Goal: Information Seeking & Learning: Learn about a topic

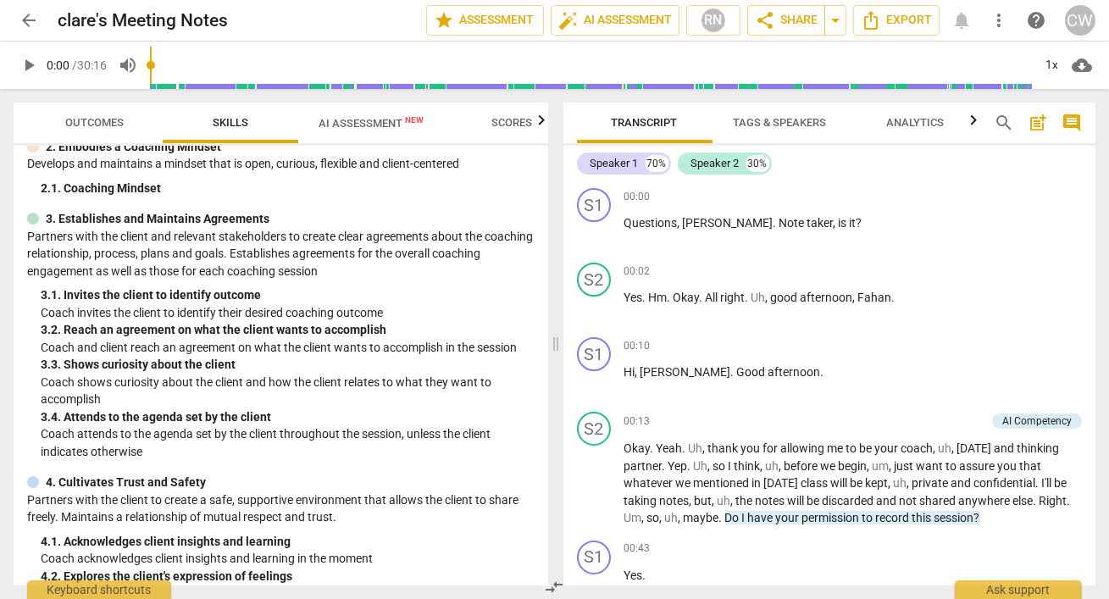
scroll to position [140, 0]
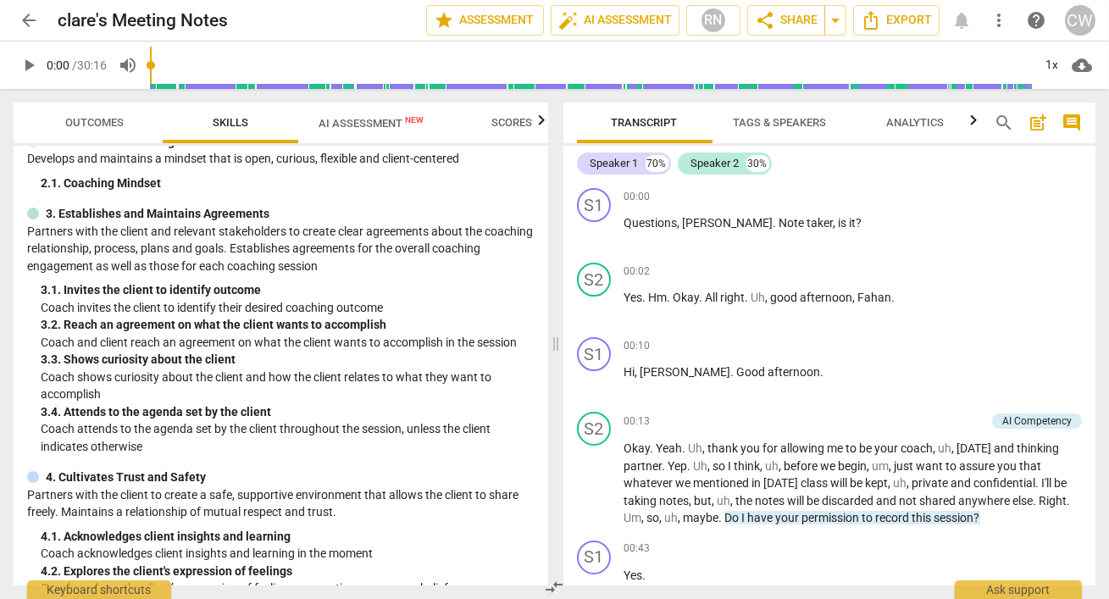
click at [340, 120] on span "AI Assessment New" at bounding box center [371, 123] width 105 height 13
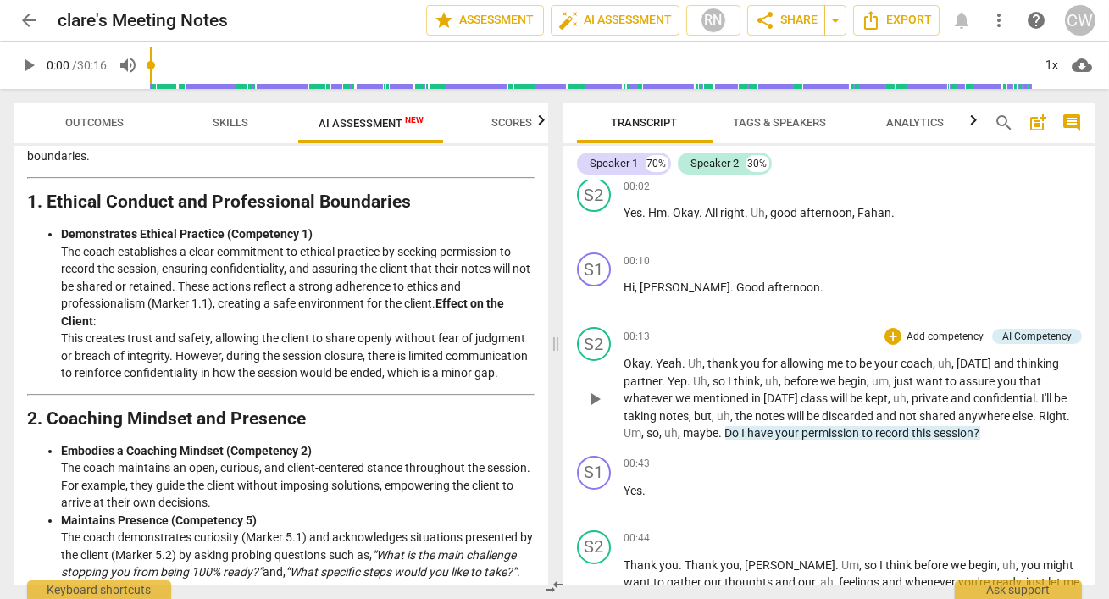
scroll to position [86, 0]
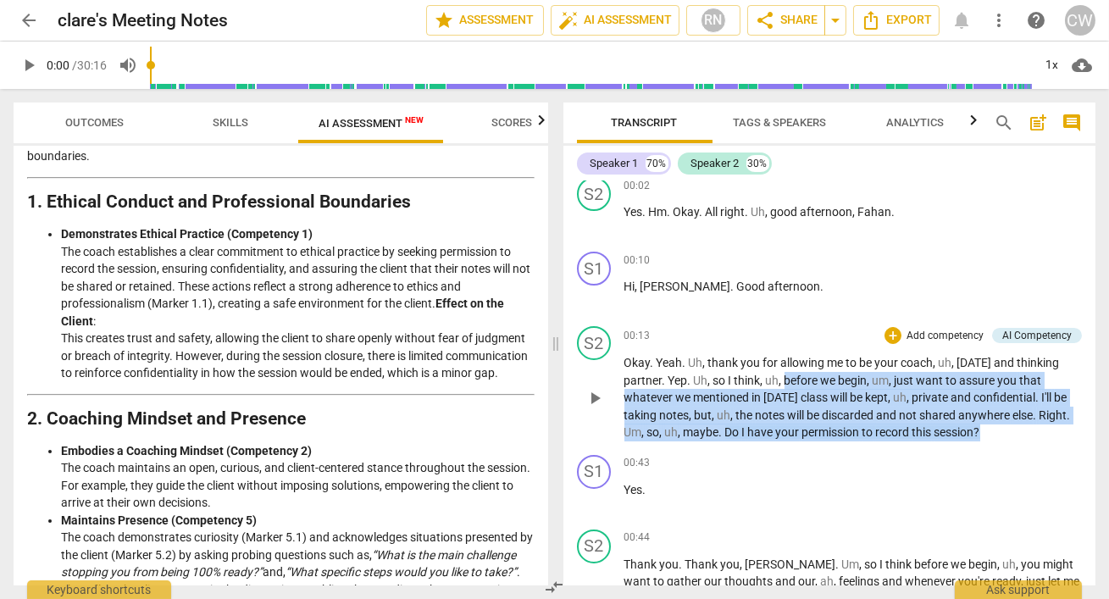
drag, startPoint x: 784, startPoint y: 382, endPoint x: 984, endPoint y: 435, distance: 206.7
click at [984, 435] on p "Okay . Yeah . Uh , thank you for allowing me to be your coach , uh , today and …" at bounding box center [853, 397] width 458 height 87
copy p "before we begin , um , just want to assure you that whatever we mentioned in to…"
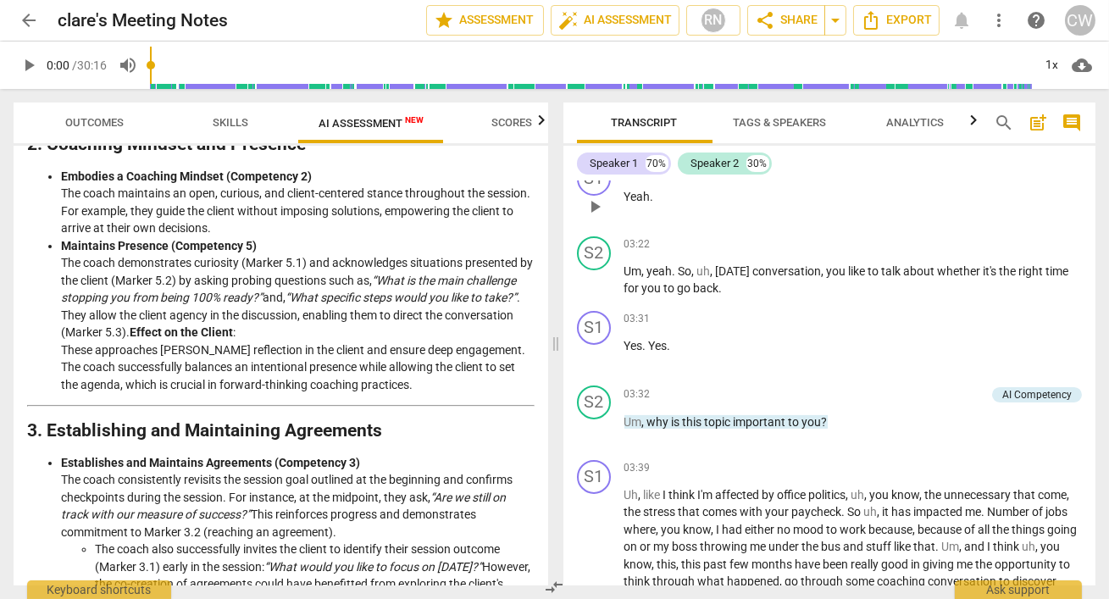
scroll to position [1151, 0]
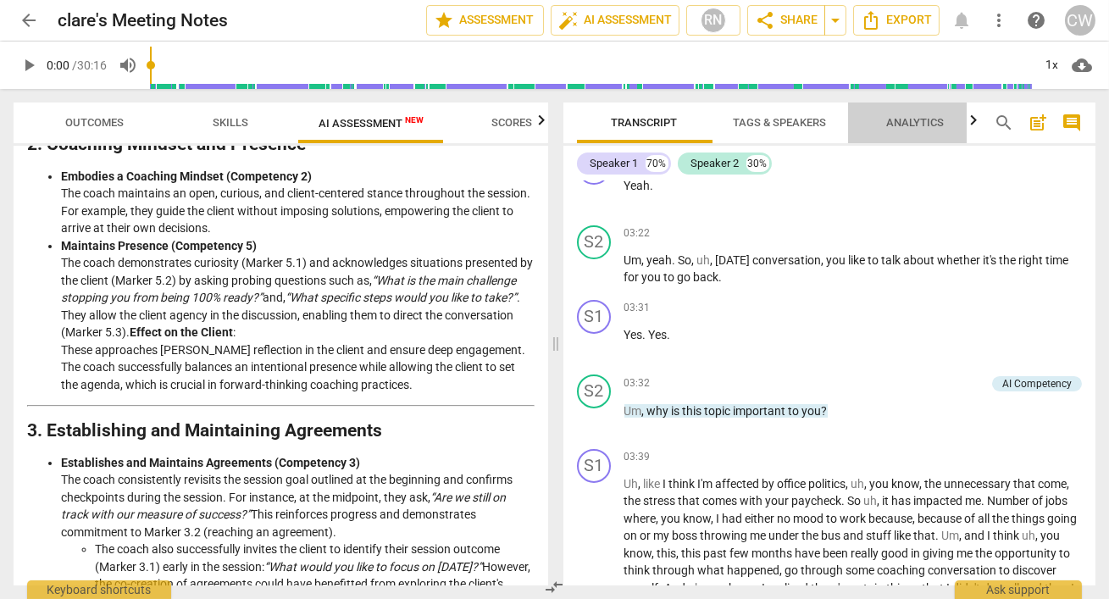
click at [893, 119] on span "Analytics" at bounding box center [916, 122] width 58 height 13
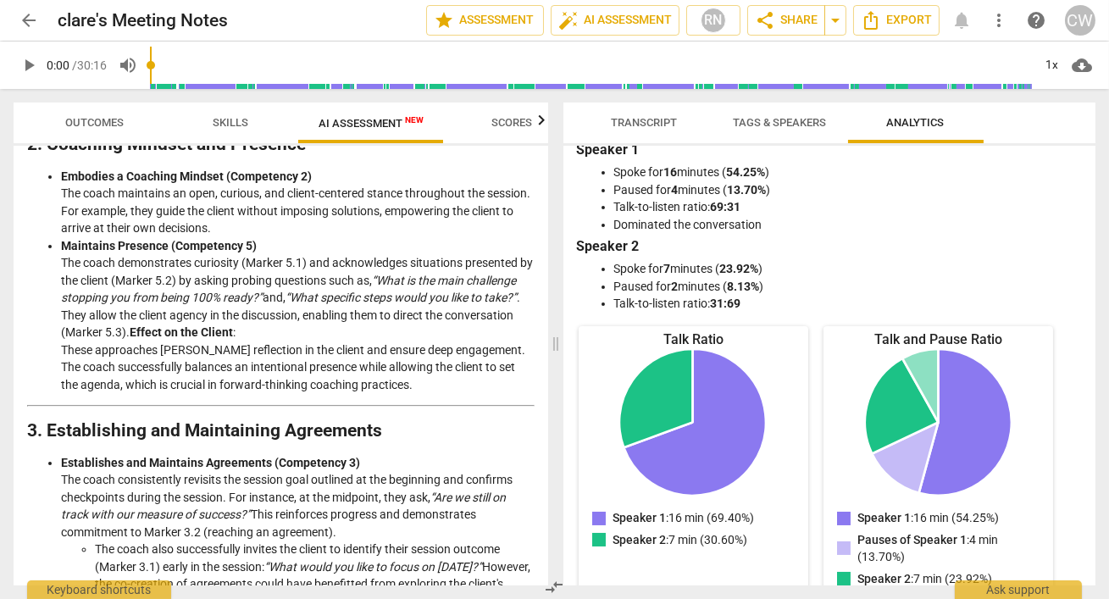
scroll to position [0, 0]
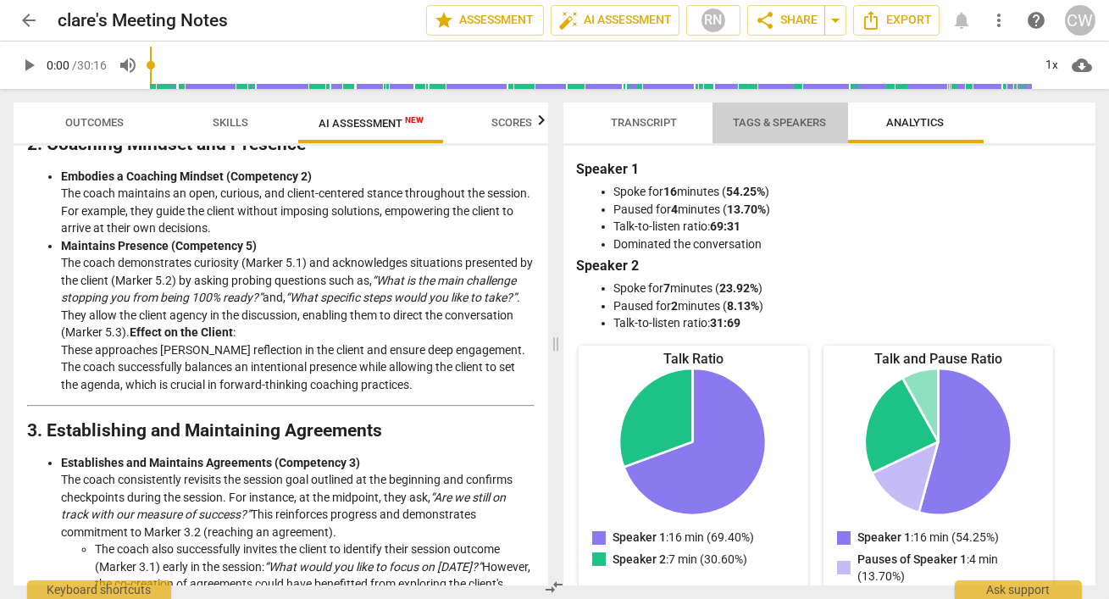
click at [783, 114] on span "Tags & Speakers" at bounding box center [780, 123] width 134 height 23
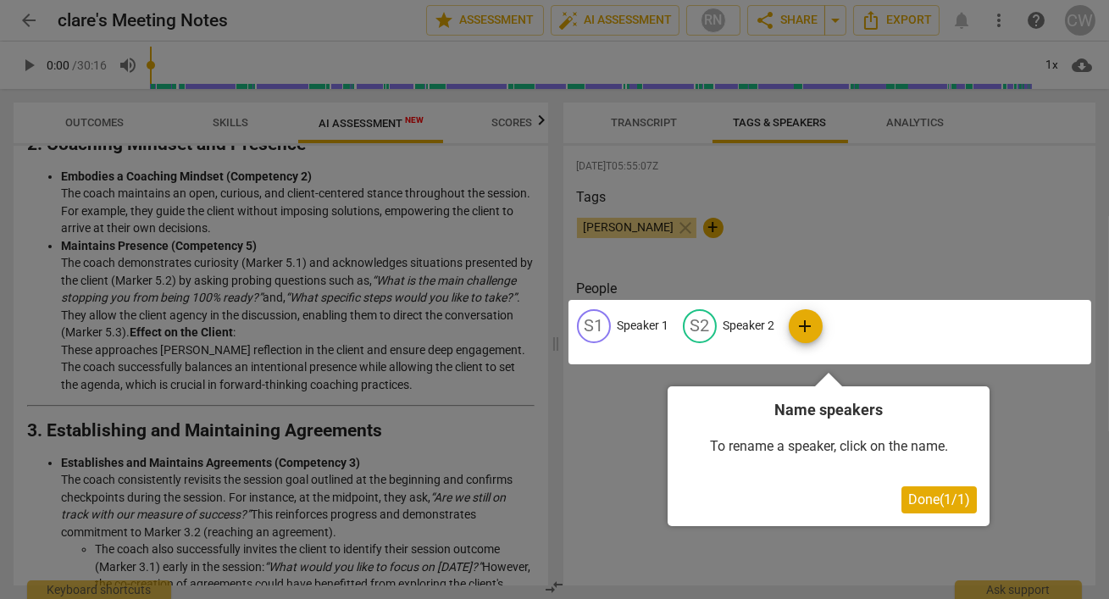
click at [940, 492] on span "Done ( 1 / 1 )" at bounding box center [939, 499] width 62 height 16
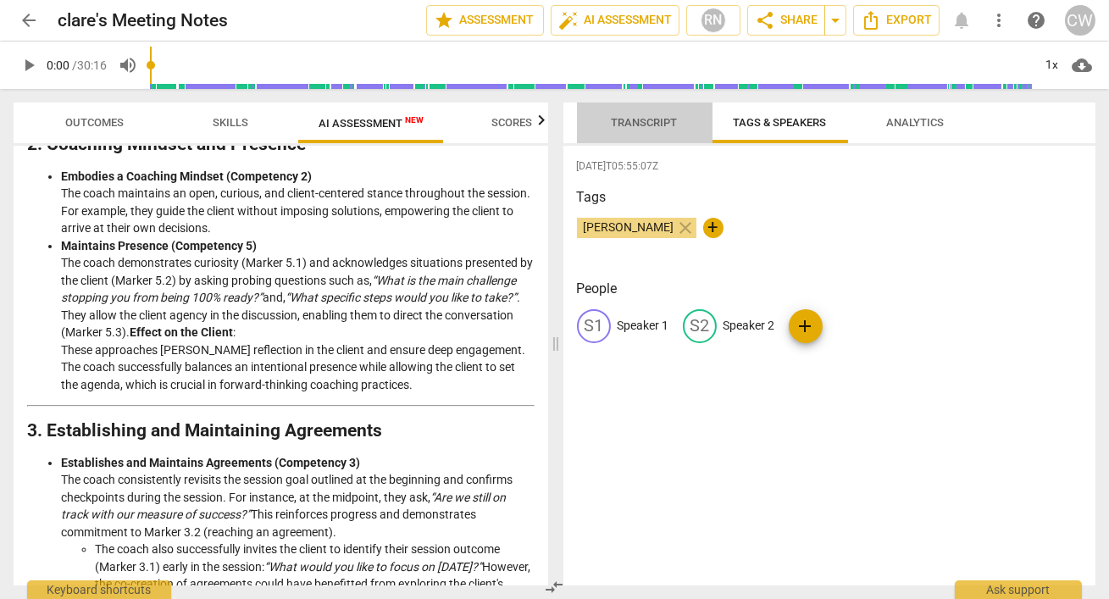
click at [660, 121] on span "Transcript" at bounding box center [645, 122] width 66 height 13
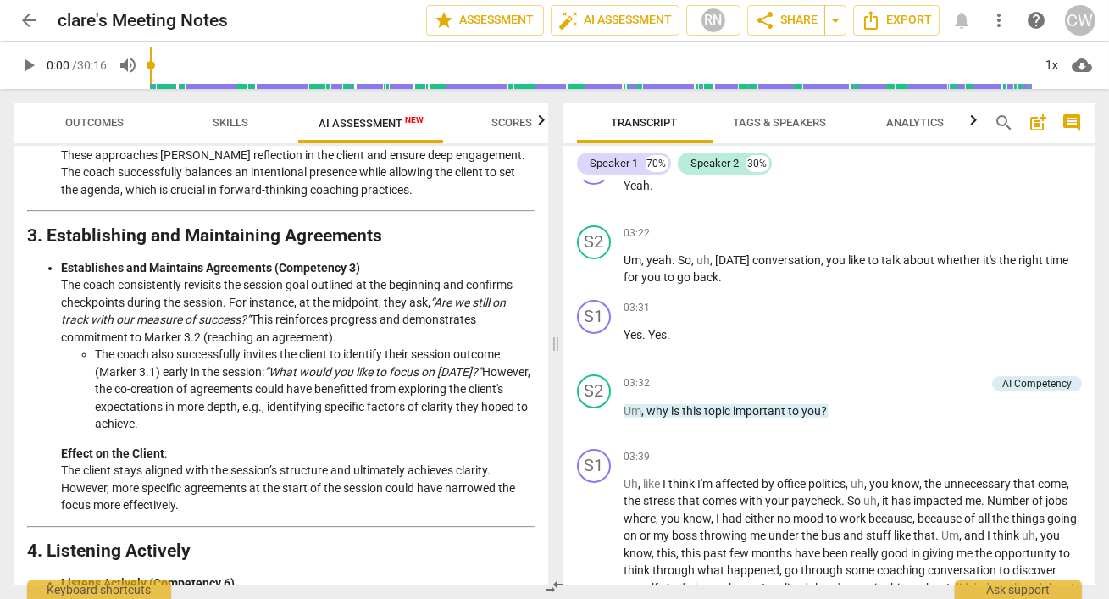
scroll to position [706, 0]
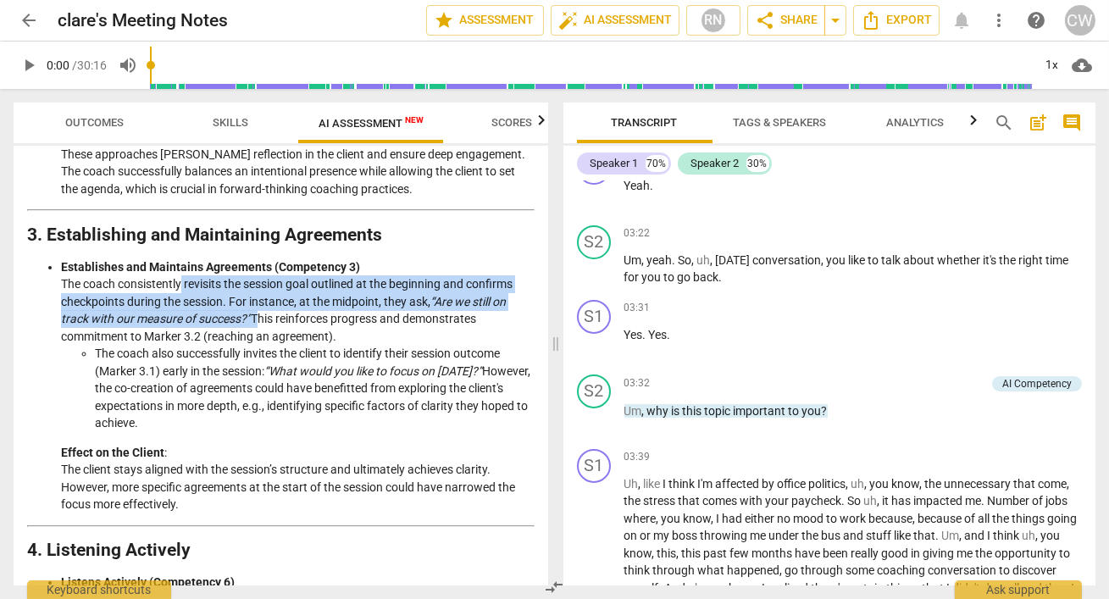
drag, startPoint x: 184, startPoint y: 300, endPoint x: 255, endPoint y: 332, distance: 78.1
click at [255, 332] on li "Establishes and Maintains Agreements (Competency 3) The coach consistently revi…" at bounding box center [298, 385] width 474 height 255
copy li "revisits the session goal outlined at the beginning and confirms checkpoints du…"
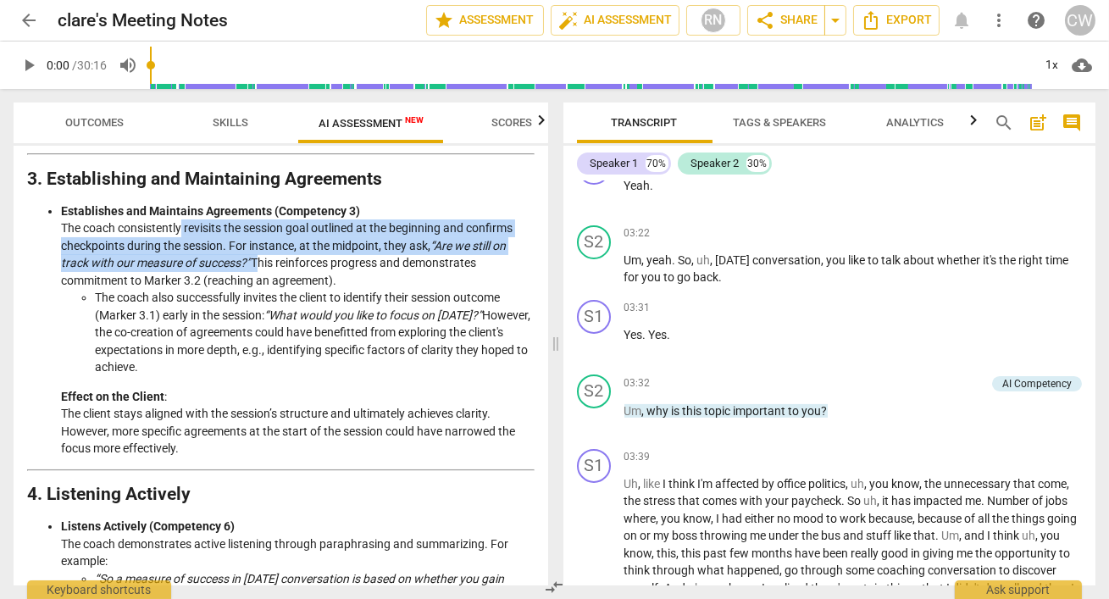
scroll to position [766, 0]
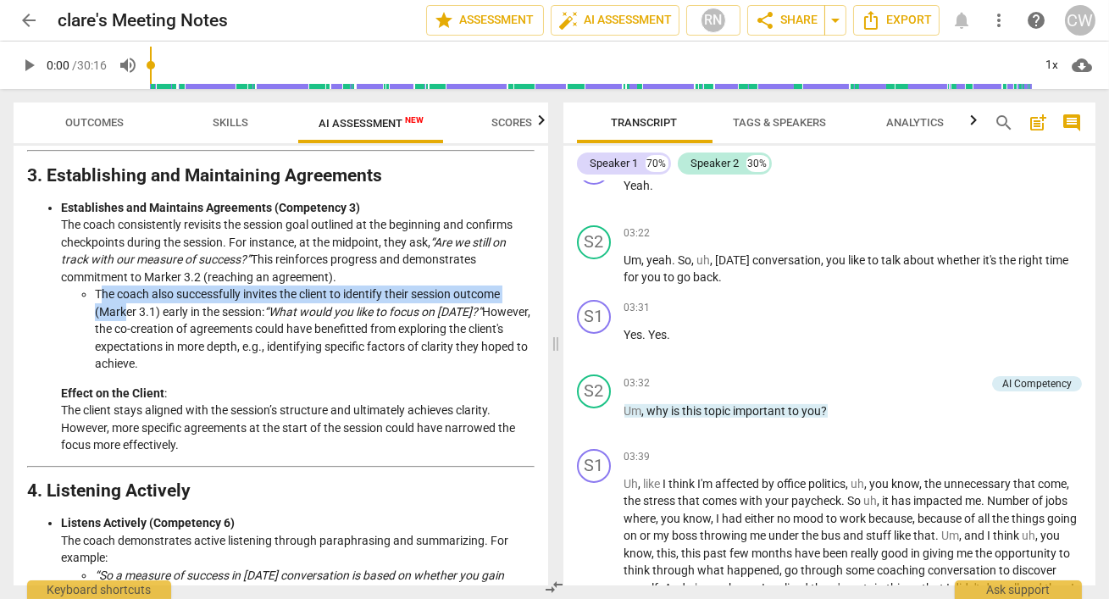
drag, startPoint x: 101, startPoint y: 313, endPoint x: 125, endPoint y: 326, distance: 27.3
click at [125, 326] on li "The coach also successfully invites the client to identify their session outcom…" at bounding box center [315, 328] width 440 height 87
click at [103, 316] on li "The coach also successfully invites the client to identify their session outcom…" at bounding box center [315, 328] width 440 height 87
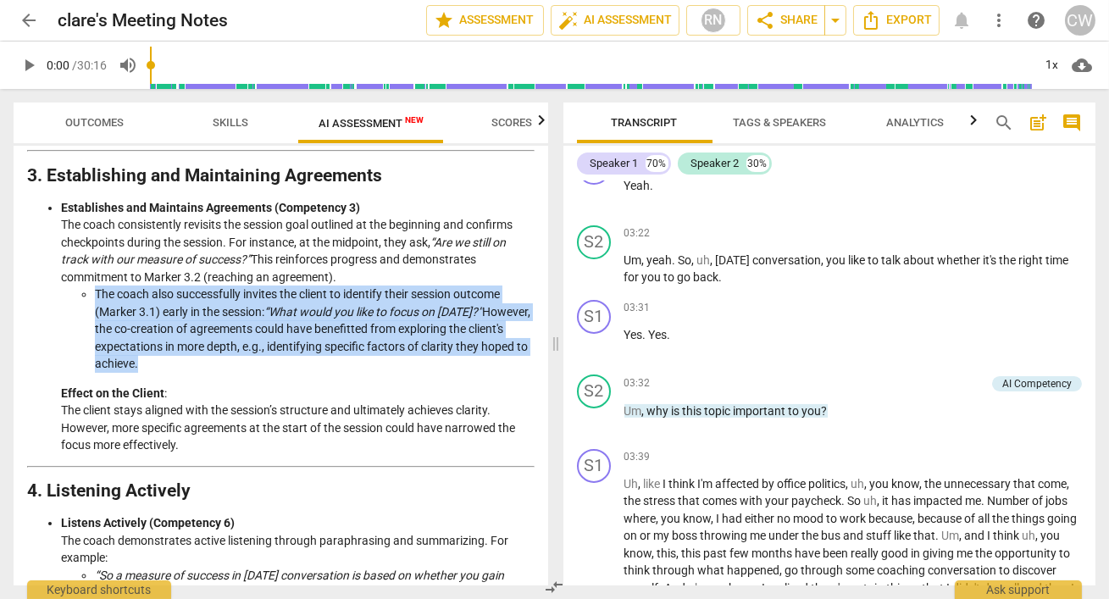
drag, startPoint x: 95, startPoint y: 310, endPoint x: 182, endPoint y: 377, distance: 110.0
click at [182, 373] on li "The coach also successfully invites the client to identify their session outcom…" at bounding box center [315, 328] width 440 height 87
copy li "The coach also successfully invites the client to identify their session outcom…"
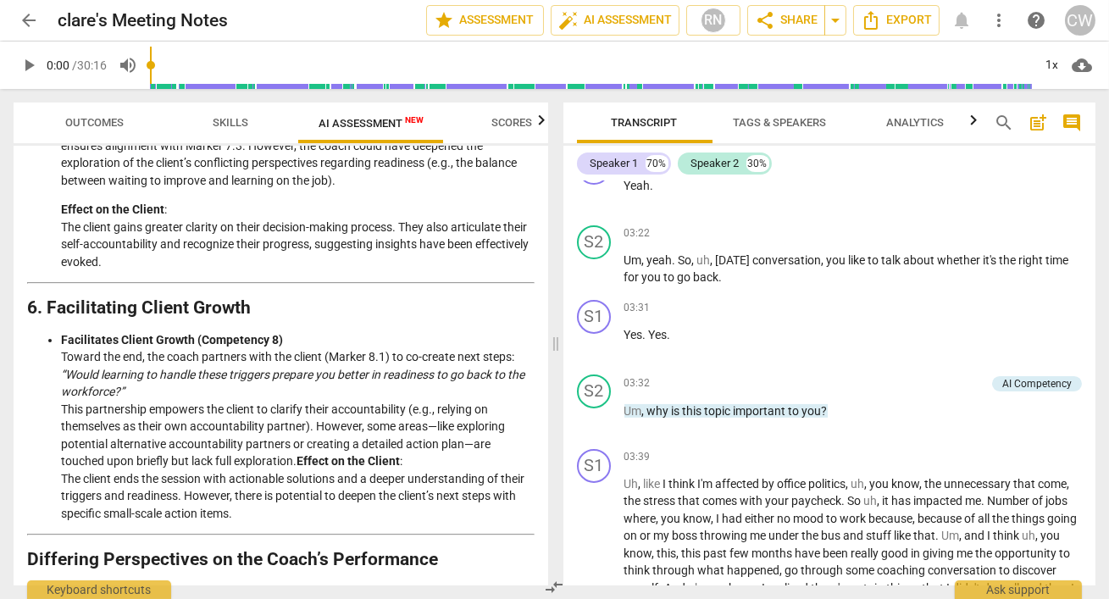
scroll to position [1574, 0]
